Goal: Task Accomplishment & Management: Complete application form

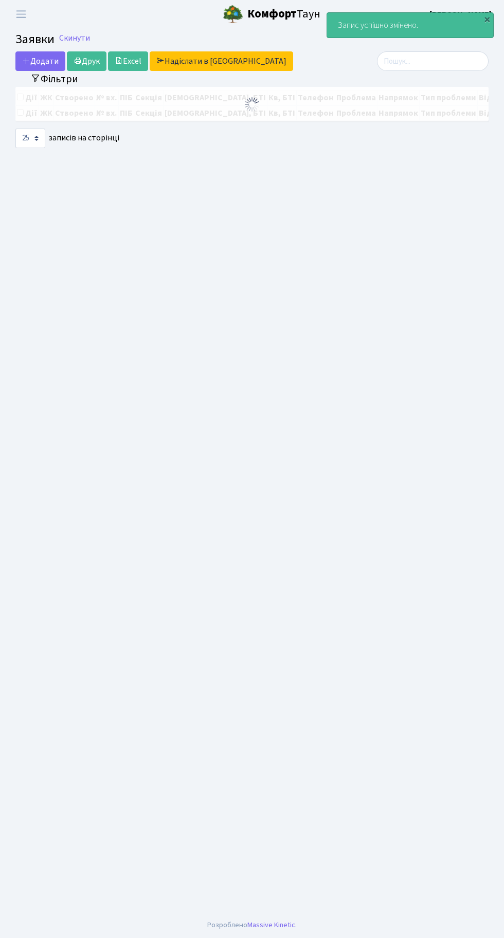
select select "25"
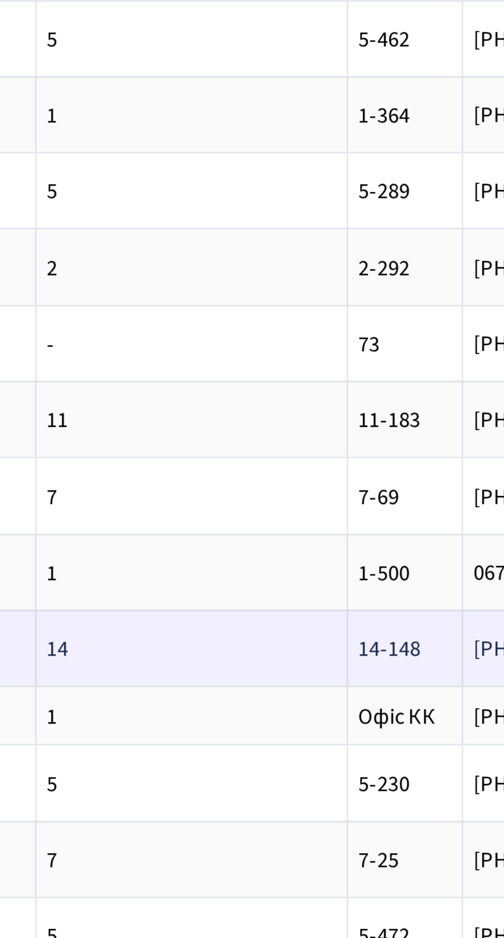
click at [444, 464] on span "капає вода по с[...]" at bounding box center [477, 469] width 66 height 11
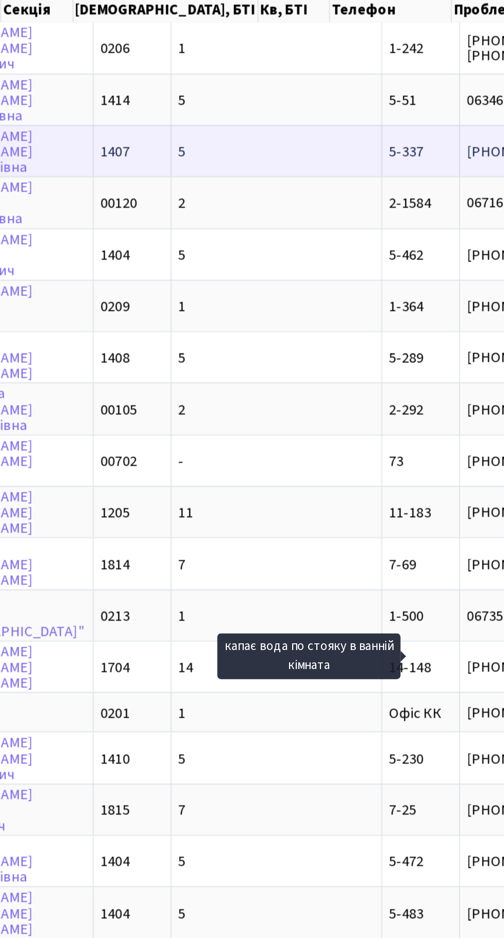
click at [325, 186] on td "[PHONE_NUMBER]" at bounding box center [364, 179] width 78 height 29
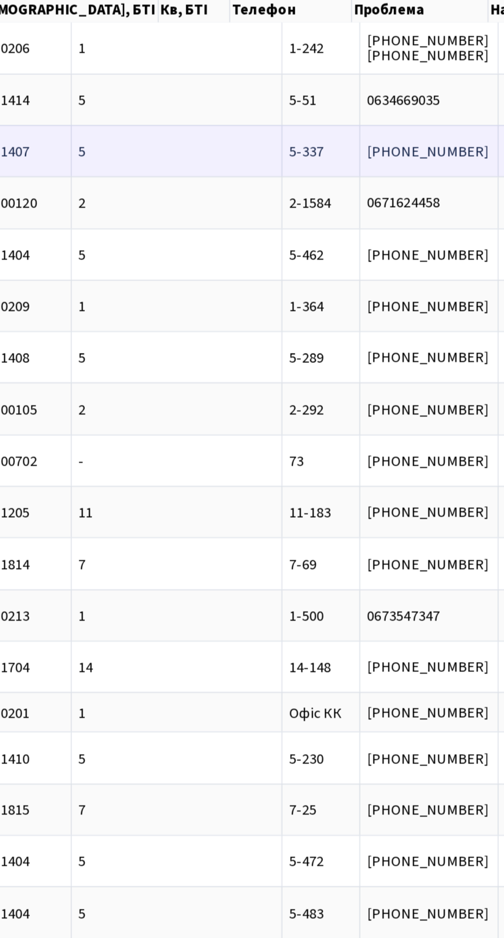
scroll to position [0, 218]
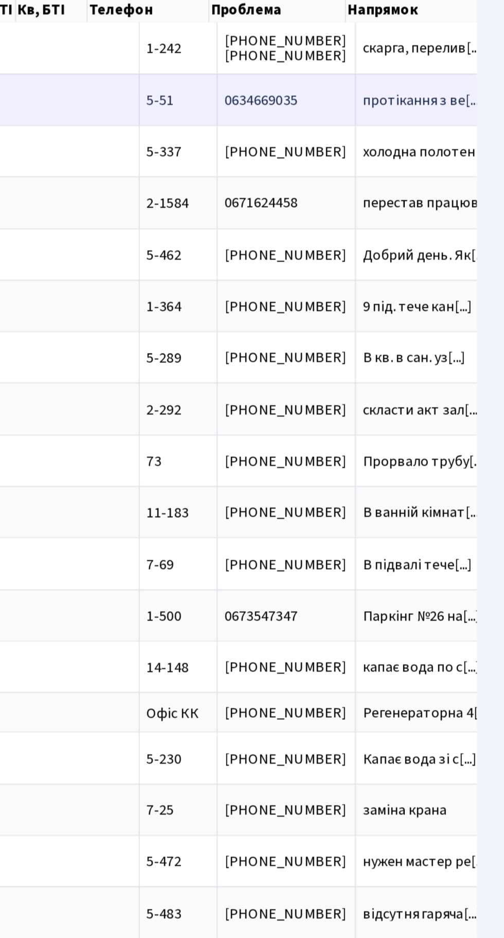
click at [425, 150] on span "протікання з ве[...]" at bounding box center [459, 151] width 68 height 11
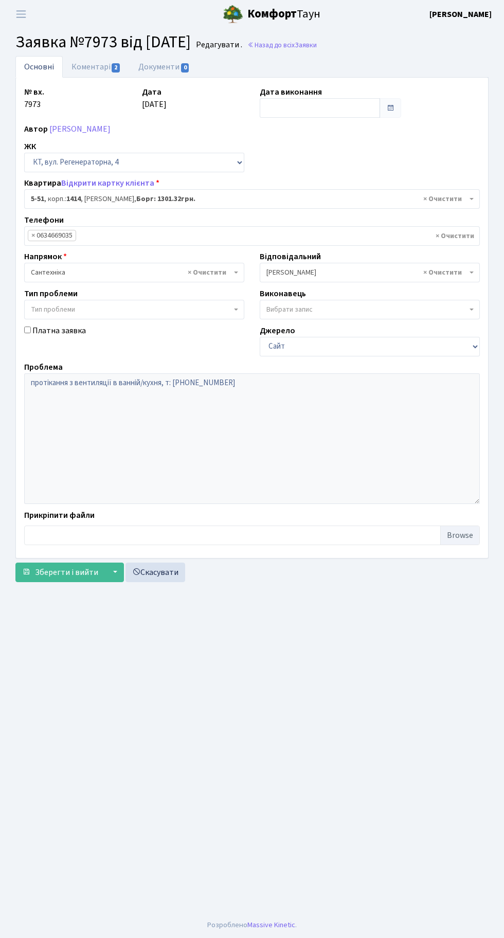
select select "2461"
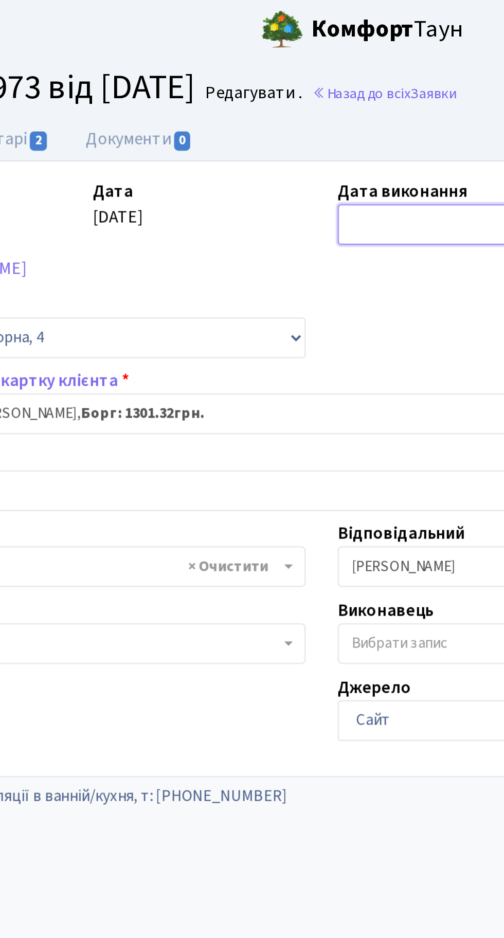
click at [288, 113] on input "text" at bounding box center [320, 108] width 120 height 20
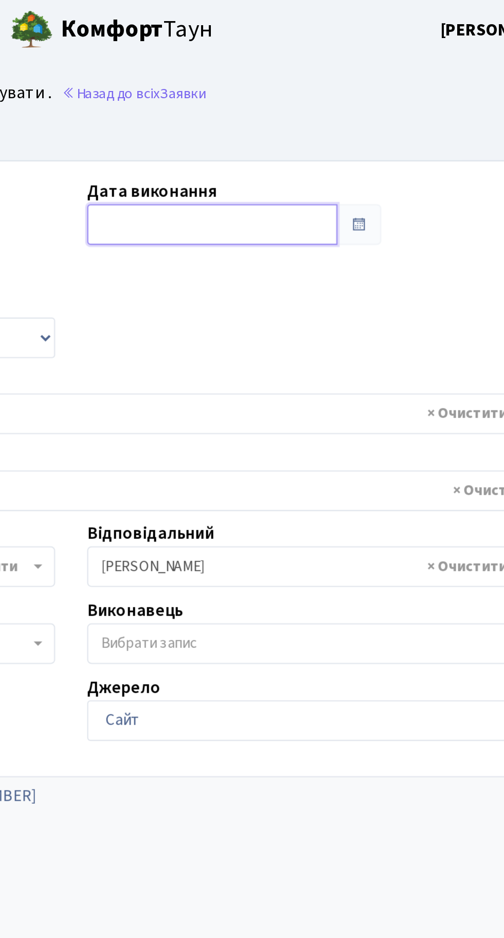
click at [318, 105] on input "text" at bounding box center [320, 108] width 120 height 20
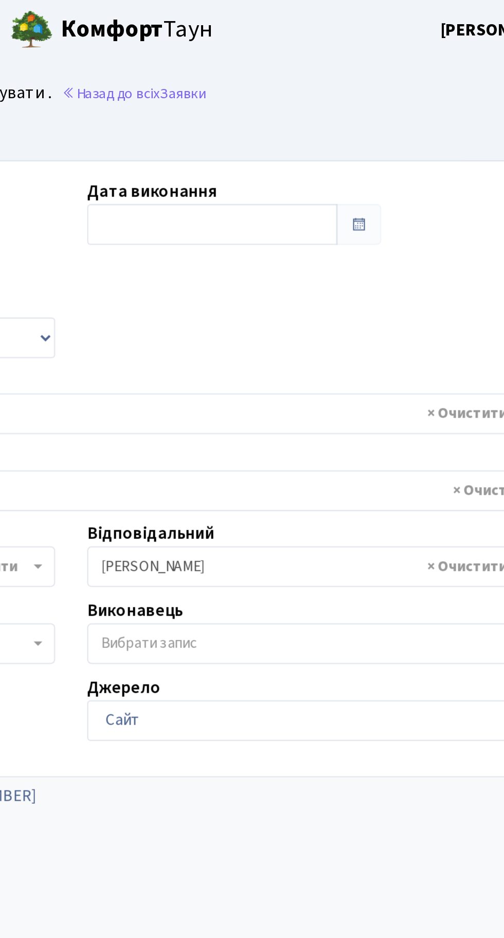
click at [394, 159] on div "№ вх. 7973 Дата 13.09.2025 Дата виконання Автор Зуєва Світлана Диспечер ЖК - КТ…" at bounding box center [251, 318] width 471 height 464
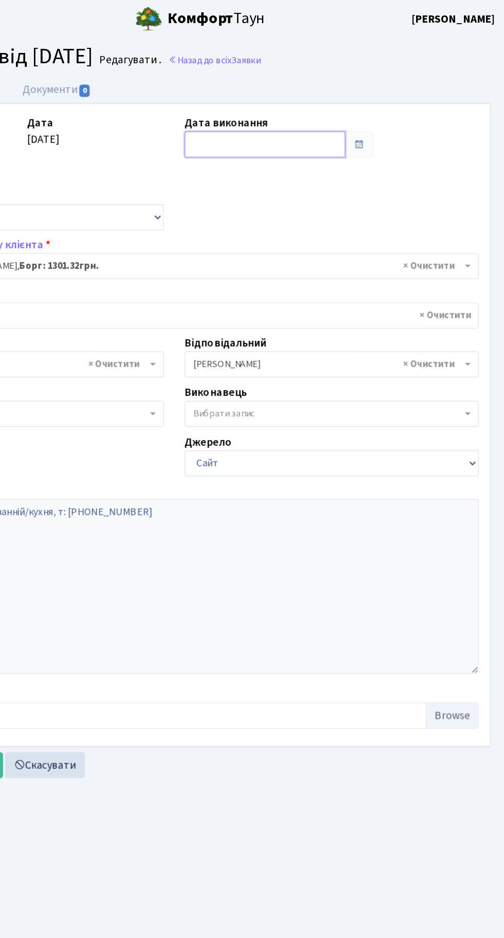
click at [321, 106] on input "text" at bounding box center [320, 108] width 120 height 20
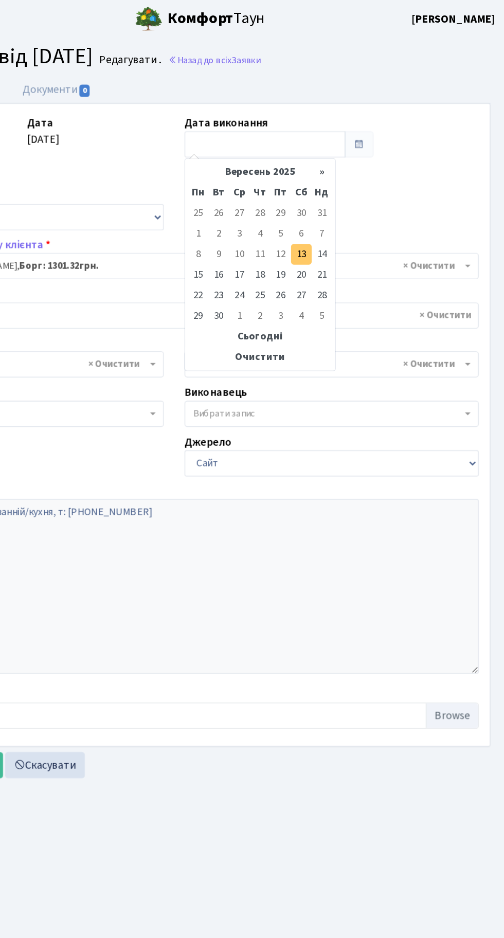
click at [346, 193] on td "13" at bounding box center [346, 190] width 15 height 15
type input "[DATE]"
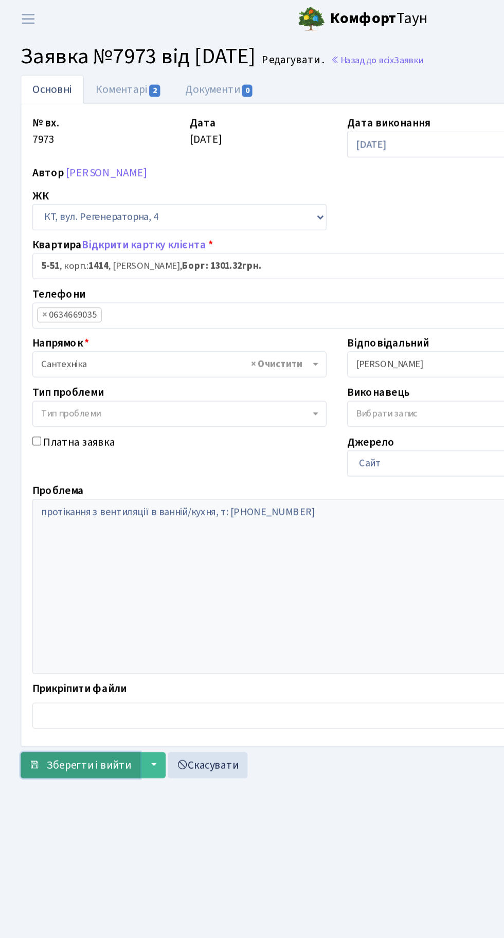
click at [55, 569] on span "Зберегти і вийти" at bounding box center [66, 572] width 63 height 11
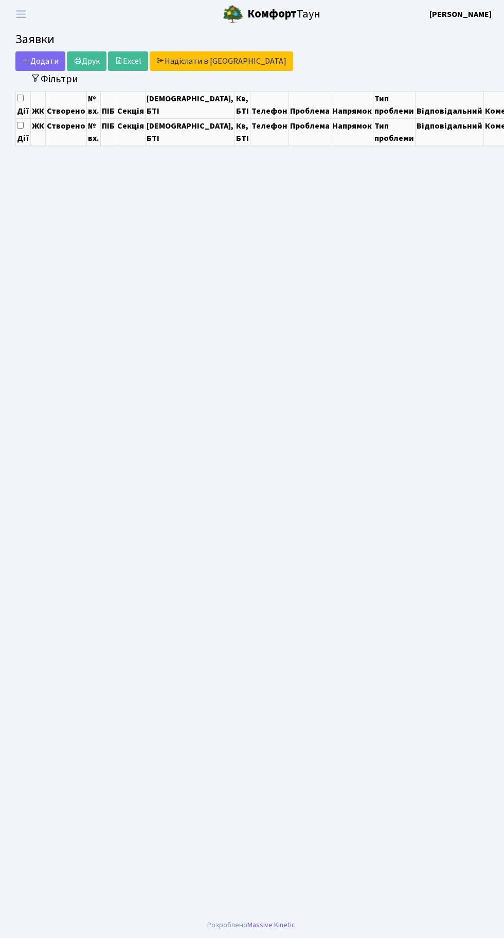
select select "25"
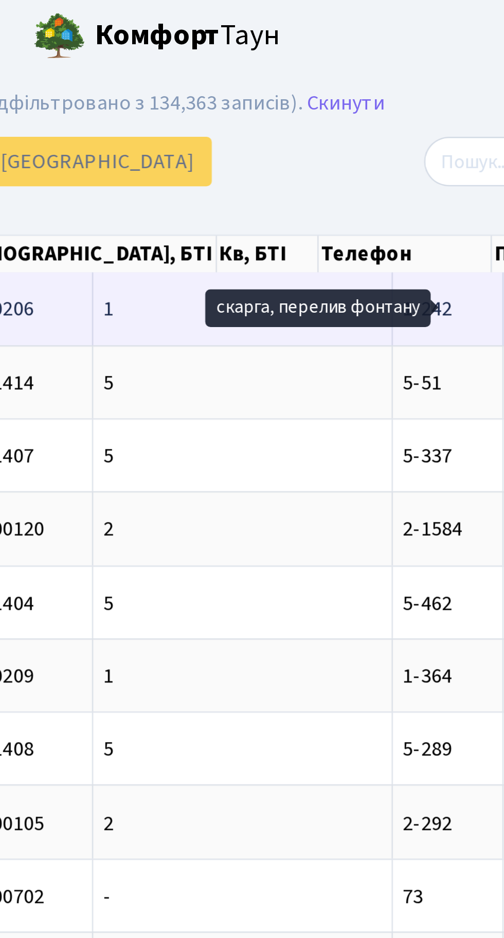
scroll to position [0, 80]
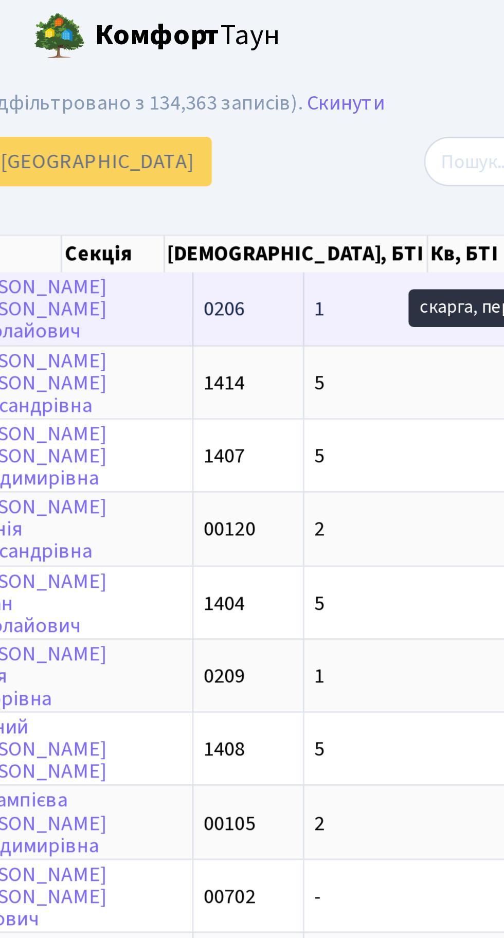
click at [330, 115] on td "1" at bounding box center [389, 122] width 118 height 28
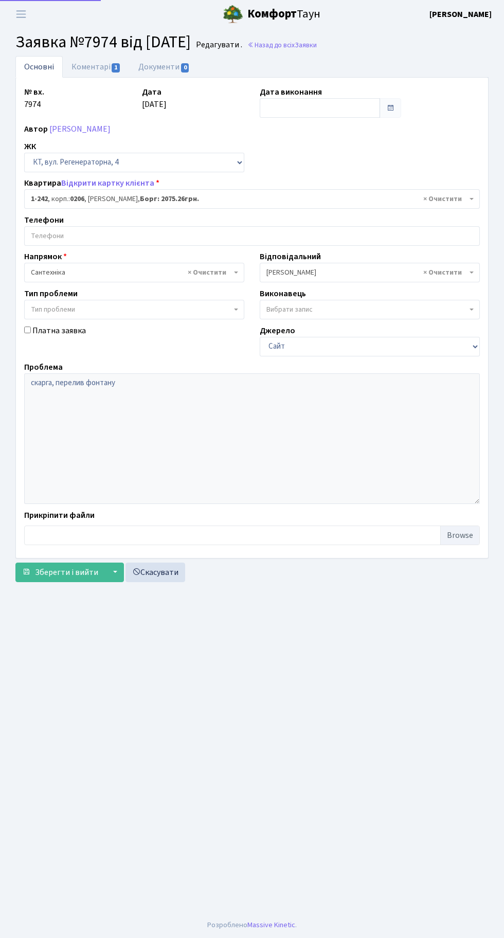
select select "242"
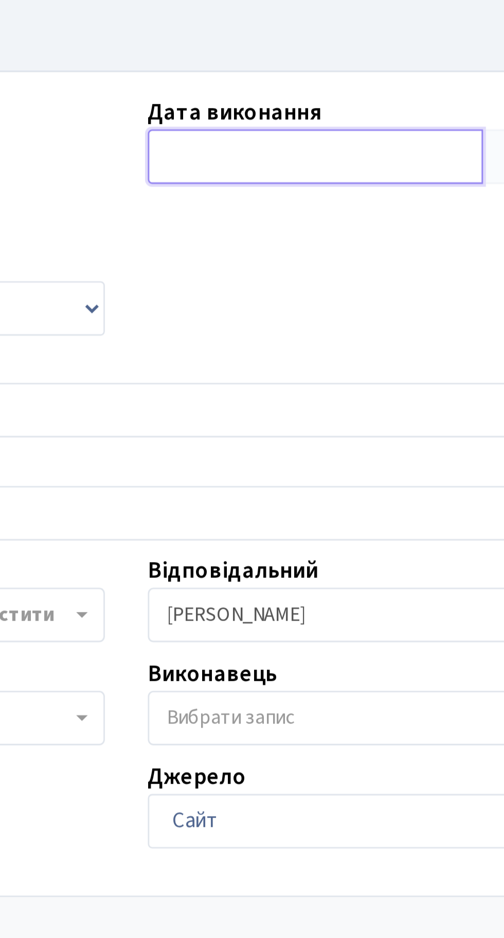
click at [300, 106] on input "text" at bounding box center [320, 108] width 120 height 20
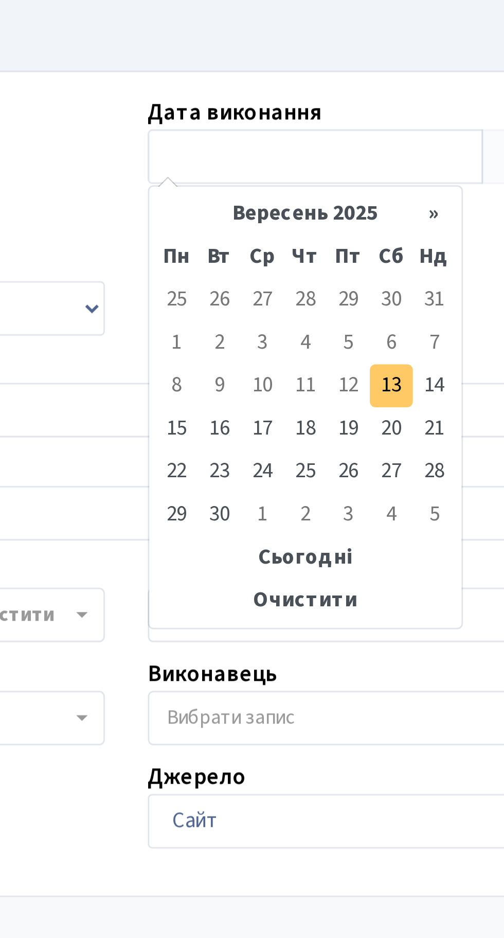
click at [347, 191] on td "13" at bounding box center [346, 190] width 15 height 15
type input "[DATE]"
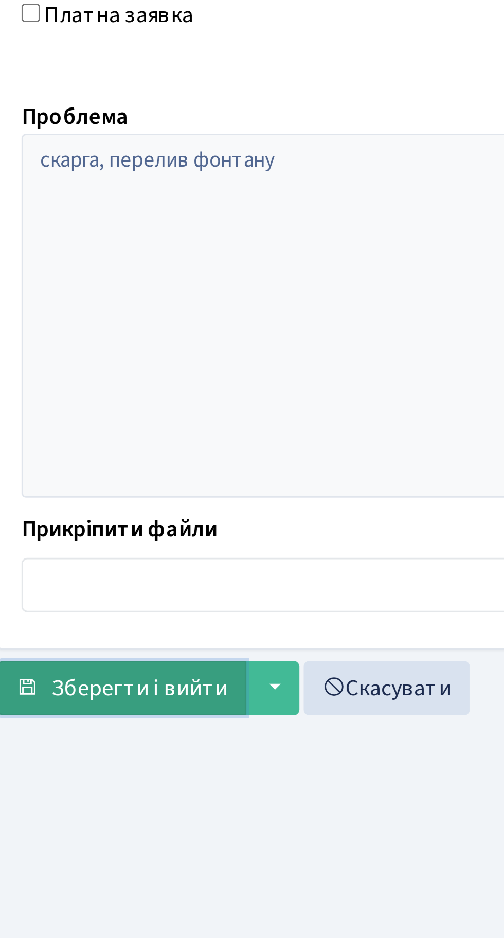
click at [53, 572] on span "Зберегти і вийти" at bounding box center [66, 572] width 63 height 11
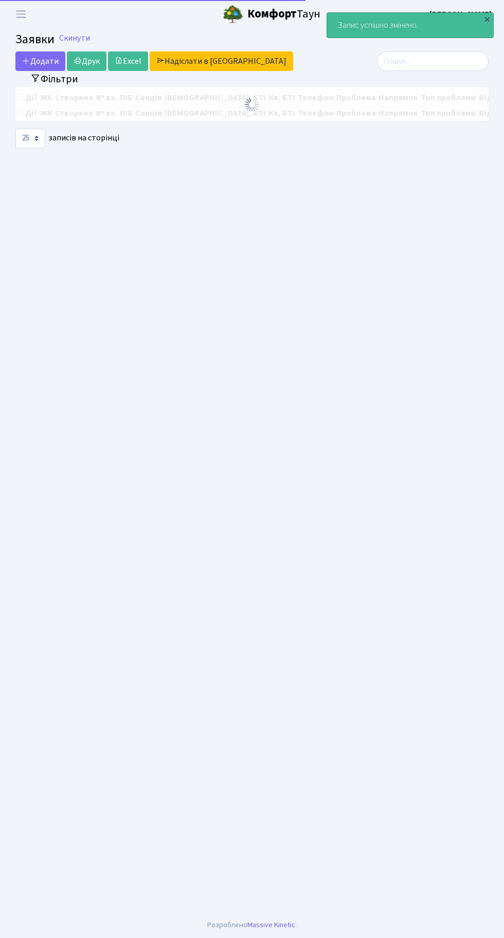
select select "25"
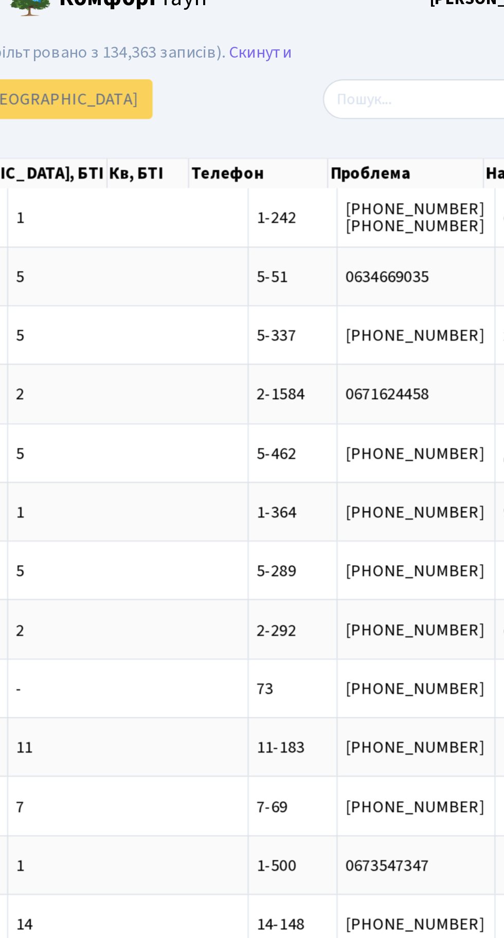
scroll to position [0, 123]
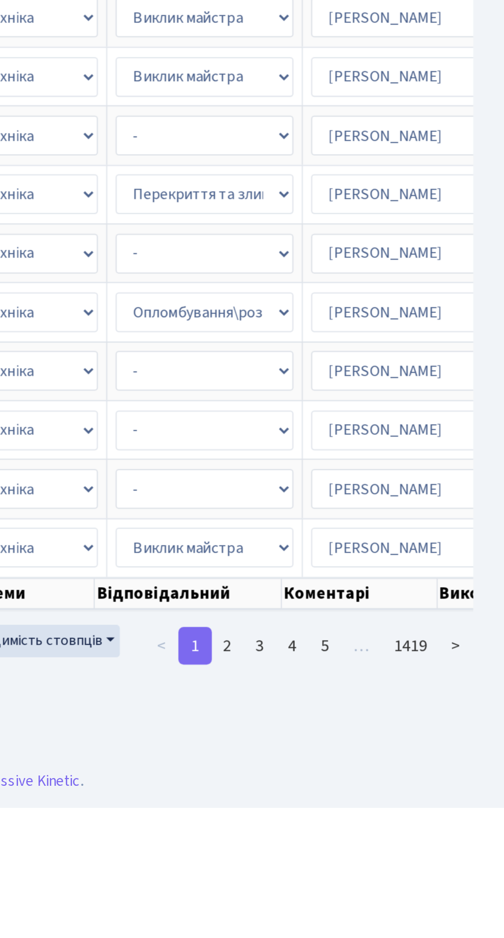
click at [489, 913] on main "Admin Заявки Список Заявки Відображено з 1 по 25 з 35,456 записів (відфільтрова…" at bounding box center [252, 470] width 504 height 884
